Goal: Task Accomplishment & Management: Manage account settings

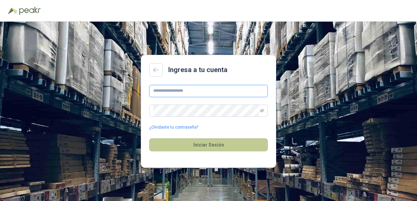
type input "**********"
click at [210, 150] on button "Iniciar Sesión" at bounding box center [208, 144] width 118 height 13
click at [209, 146] on button "Iniciar Sesión" at bounding box center [208, 144] width 118 height 13
